Goal: Obtain resource: Download file/media

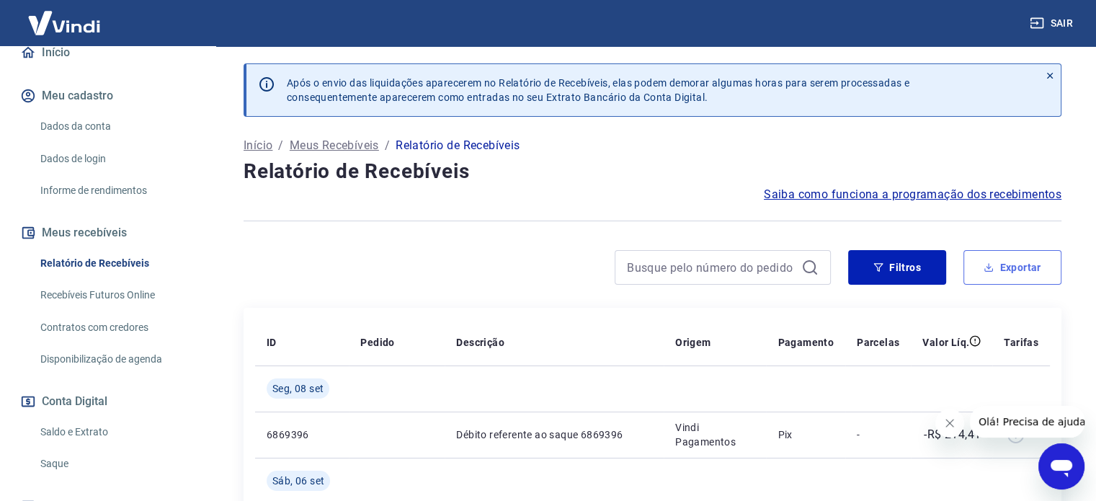
click at [999, 271] on button "Exportar" at bounding box center [1012, 267] width 98 height 35
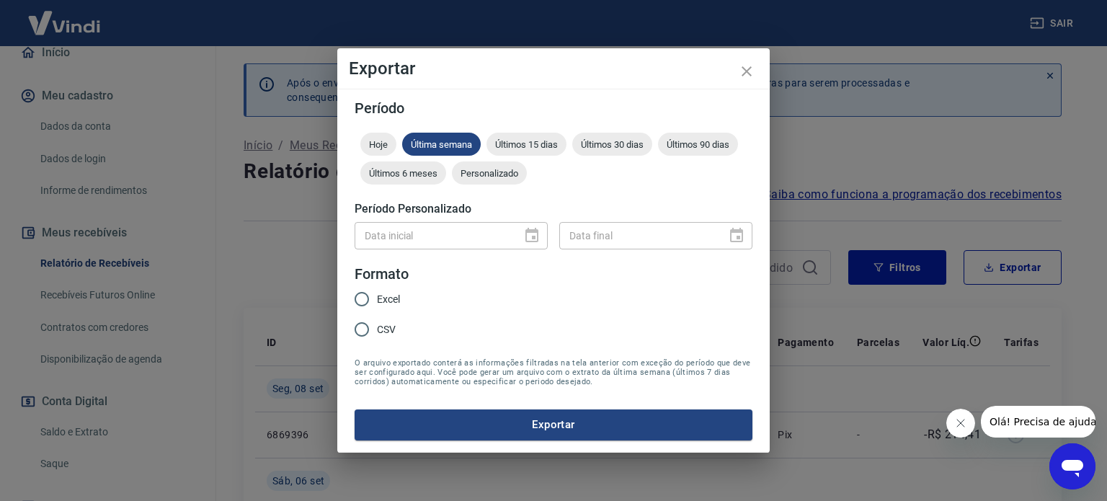
click at [876, 164] on div "Exportar Período Hoje Última semana Últimos 15 dias Últimos 30 dias Últimos 90 …" at bounding box center [553, 250] width 1107 height 501
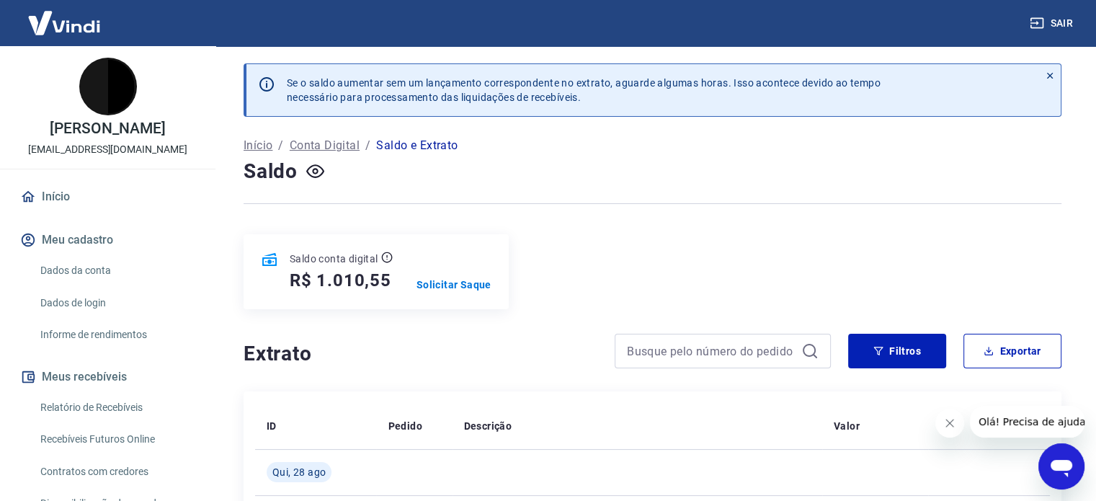
click at [601, 306] on div "Saldo conta digital R$ 1.010,55 Solicitar Saque" at bounding box center [653, 271] width 818 height 75
click at [92, 97] on img at bounding box center [108, 87] width 58 height 58
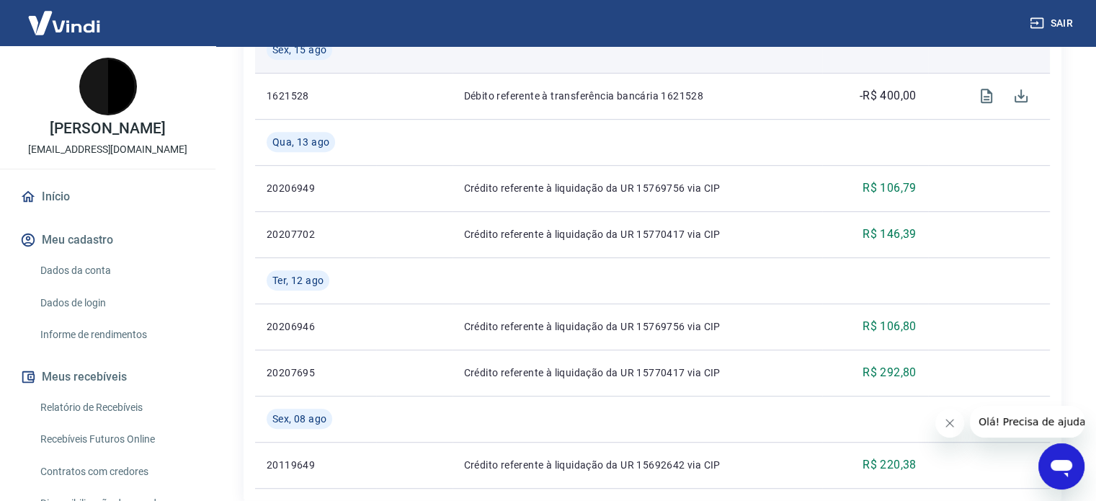
scroll to position [915, 0]
